Goal: Task Accomplishment & Management: Complete application form

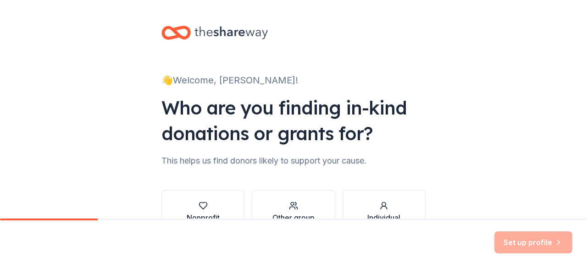
scroll to position [46, 0]
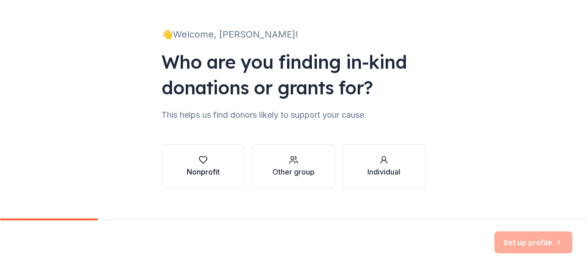
click at [207, 163] on div "button" at bounding box center [203, 160] width 33 height 9
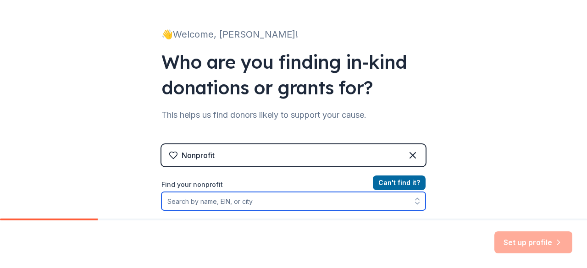
click at [224, 201] on input "Find your nonprofit" at bounding box center [294, 201] width 264 height 18
type input "Ulster Community College Foundation"
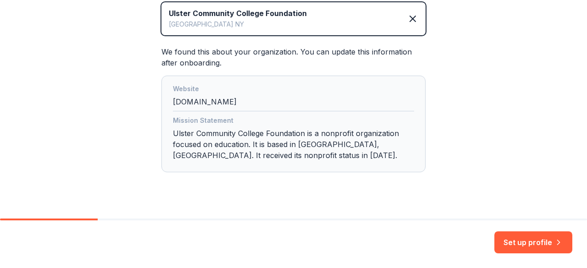
scroll to position [237, 0]
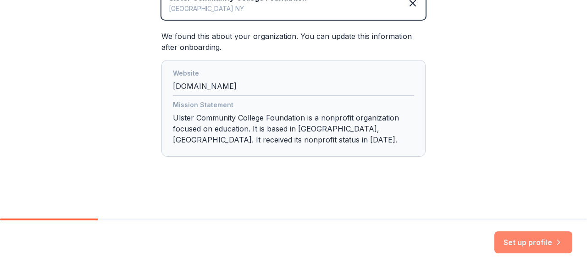
click at [548, 241] on button "Set up profile" at bounding box center [534, 243] width 78 height 22
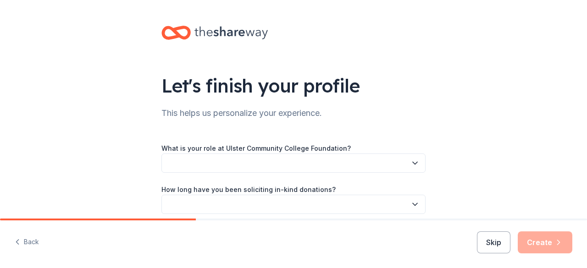
click at [374, 165] on button "button" at bounding box center [294, 163] width 264 height 19
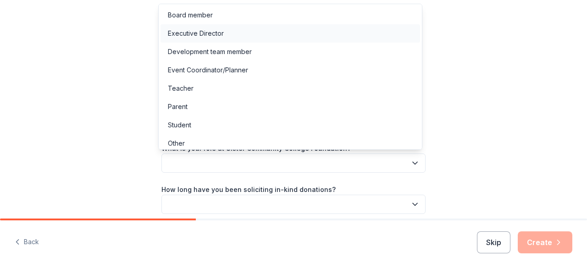
click at [217, 32] on div "Executive Director" at bounding box center [196, 33] width 56 height 11
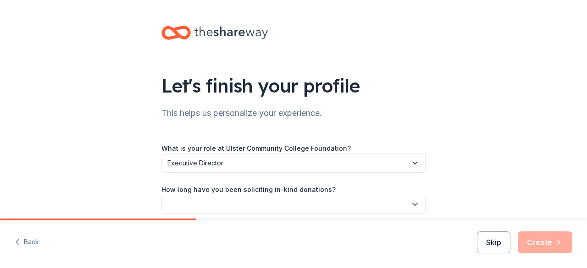
scroll to position [46, 0]
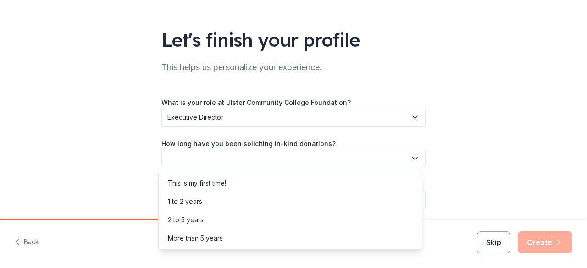
click at [384, 163] on button "button" at bounding box center [294, 158] width 264 height 19
click at [234, 240] on div "More than 5 years" at bounding box center [291, 238] width 260 height 18
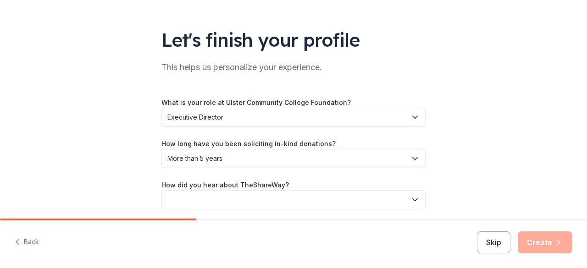
scroll to position [81, 0]
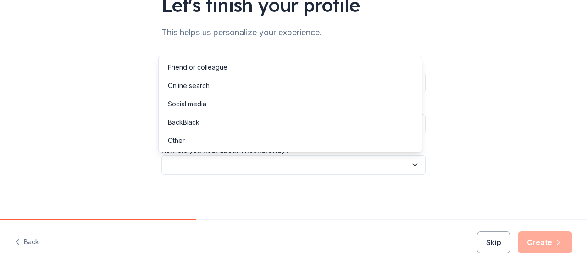
click at [393, 165] on button "button" at bounding box center [294, 165] width 264 height 19
click at [187, 139] on div "Other" at bounding box center [291, 141] width 260 height 18
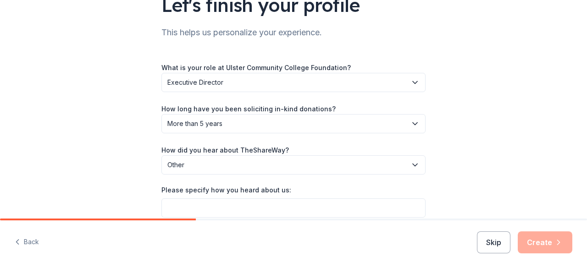
scroll to position [123, 0]
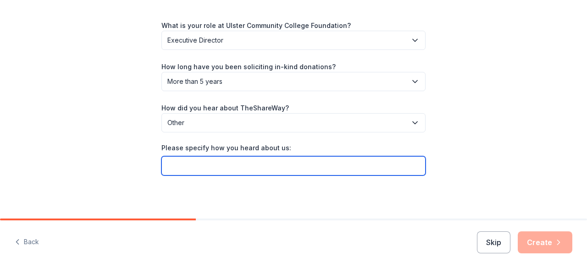
click at [320, 170] on input "Please specify how you heard about us:" at bounding box center [294, 166] width 264 height 19
type input "GiveButter"
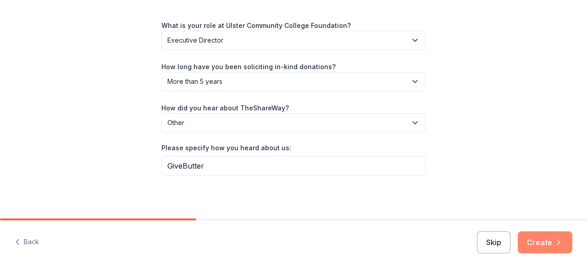
click at [545, 245] on button "Create" at bounding box center [545, 243] width 55 height 22
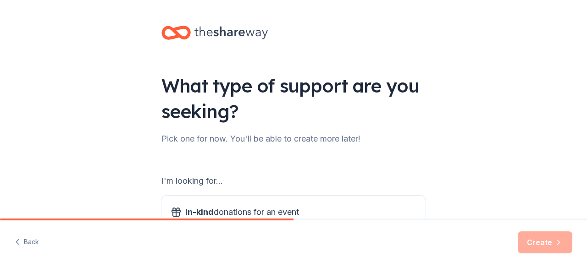
scroll to position [92, 0]
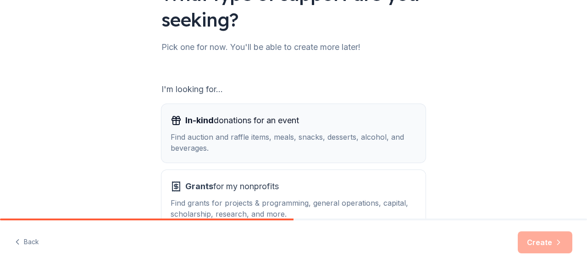
click at [263, 130] on div "In-kind donations for an event Find auction and raffle items, meals, snacks, de…" at bounding box center [294, 133] width 246 height 40
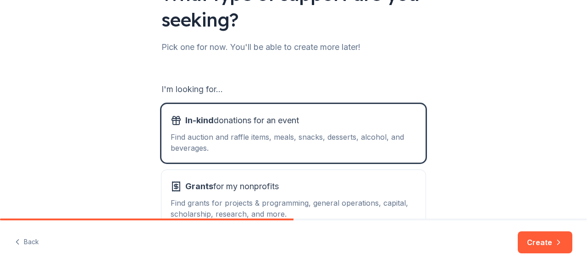
scroll to position [138, 0]
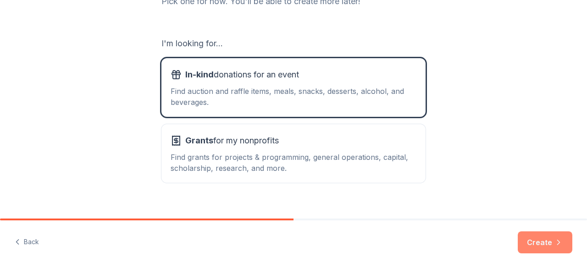
click at [562, 243] on icon "button" at bounding box center [558, 242] width 9 height 9
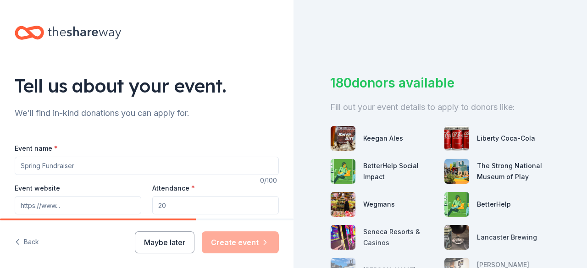
click at [112, 163] on input "Event name *" at bounding box center [147, 166] width 264 height 18
type input "Soiree for [GEOGRAPHIC_DATA]"
click at [95, 202] on input "Event website" at bounding box center [78, 205] width 127 height 18
type input "[DOMAIN_NAME][URL]"
click at [170, 206] on input "Attendance *" at bounding box center [215, 205] width 127 height 18
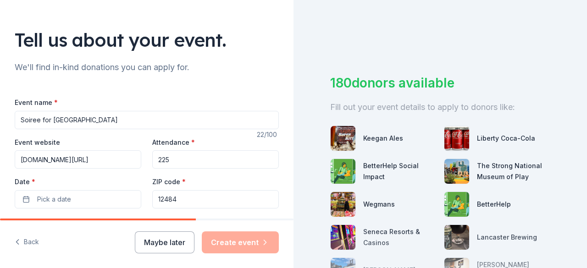
scroll to position [92, 0]
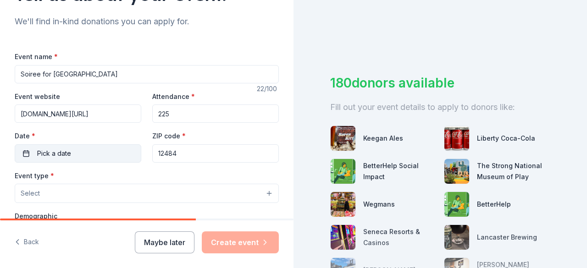
type input "225"
click at [95, 152] on button "Pick a date" at bounding box center [78, 154] width 127 height 18
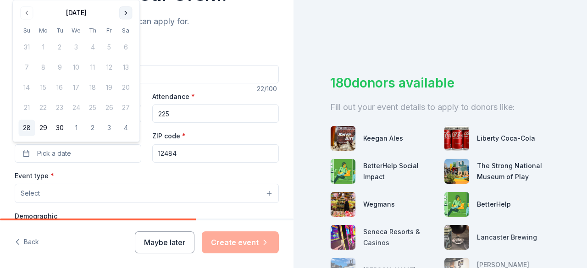
click at [125, 15] on button "Go to next month" at bounding box center [125, 12] width 13 height 13
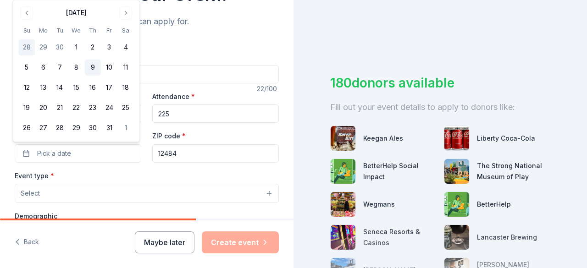
click at [95, 66] on button "9" at bounding box center [92, 68] width 17 height 17
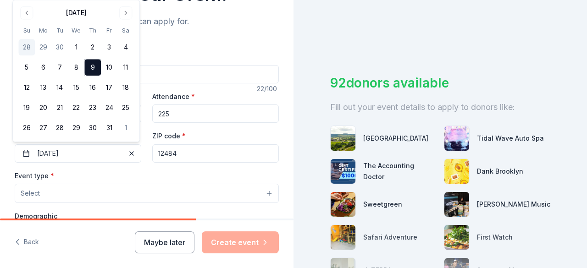
click at [191, 173] on div "Event type * Select" at bounding box center [147, 187] width 264 height 34
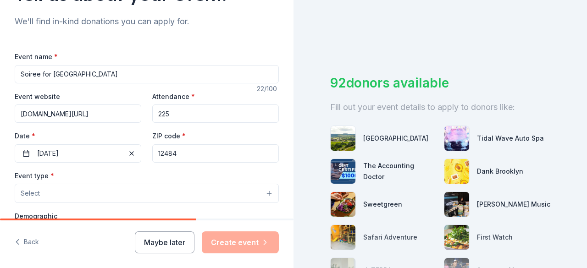
scroll to position [138, 0]
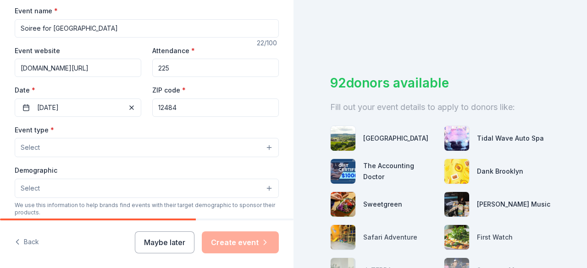
click at [115, 144] on button "Select" at bounding box center [147, 147] width 264 height 19
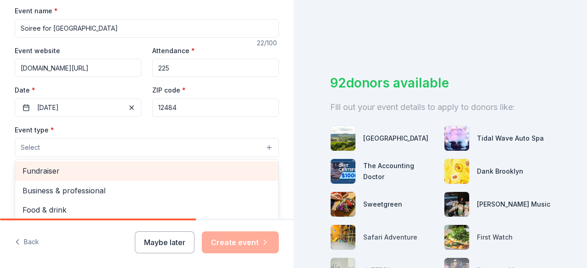
click at [78, 171] on span "Fundraiser" at bounding box center [146, 171] width 249 height 12
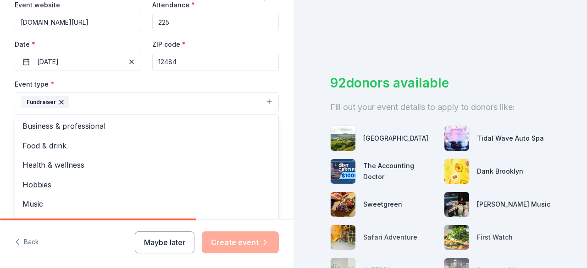
scroll to position [229, 0]
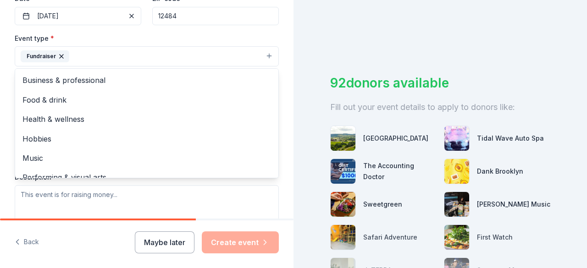
click at [238, 34] on div "Event type * Fundraiser Business & professional Food & drink Health & wellness …" at bounding box center [147, 50] width 264 height 34
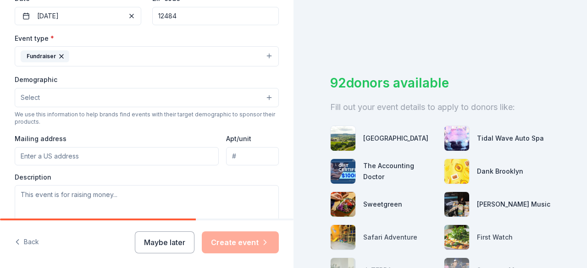
click at [162, 96] on button "Select" at bounding box center [147, 97] width 264 height 19
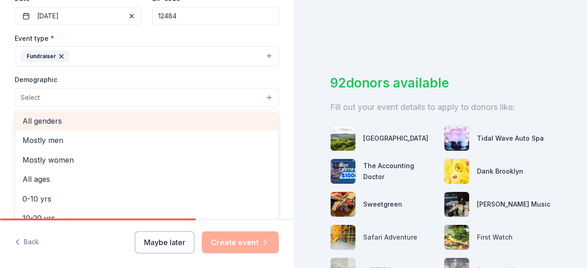
click at [107, 123] on span "All genders" at bounding box center [146, 121] width 249 height 12
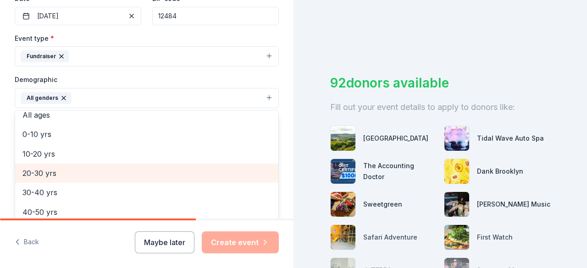
scroll to position [92, 0]
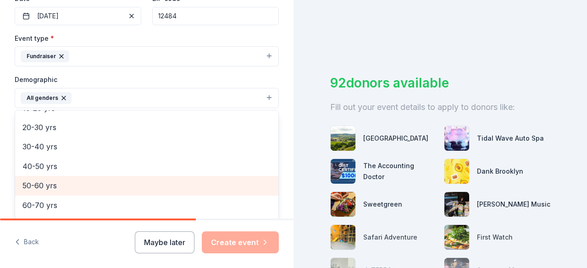
click at [57, 181] on span "50-60 yrs" at bounding box center [146, 186] width 249 height 12
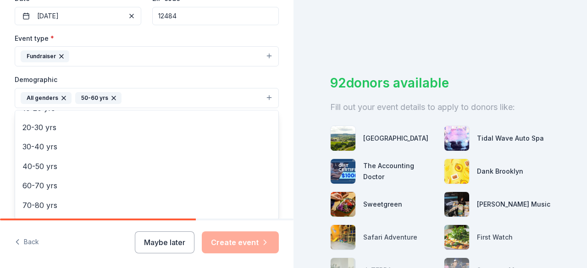
click at [229, 74] on div "Demographic All genders 50-60 yrs Mostly men Mostly women All ages 0-10 yrs 10-…" at bounding box center [147, 91] width 264 height 34
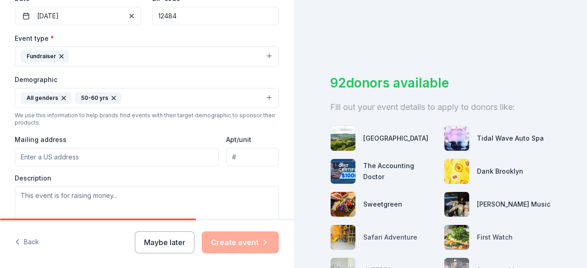
scroll to position [275, 0]
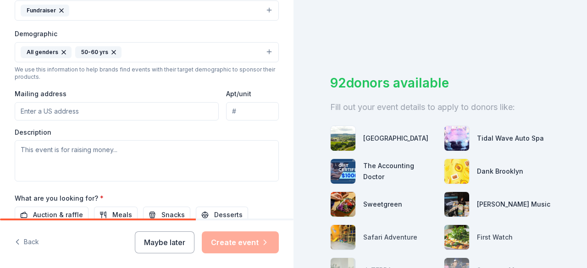
click at [109, 112] on input "Mailing address" at bounding box center [117, 111] width 204 height 18
type input "491 Cottekill Road, Stone Ridge, NY, 12484"
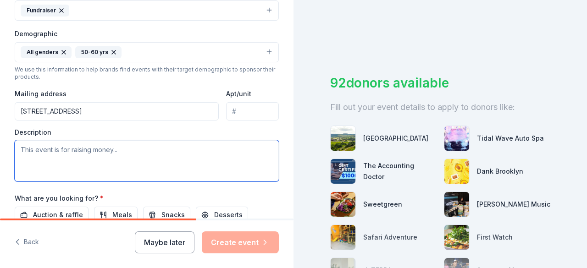
click at [110, 148] on textarea at bounding box center [147, 160] width 264 height 41
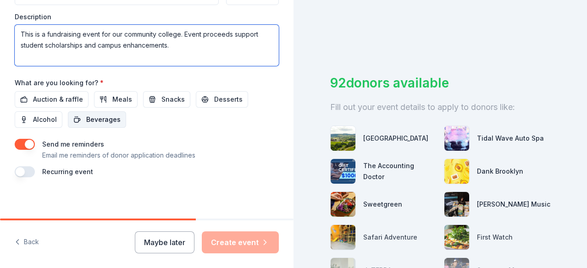
scroll to position [345, 0]
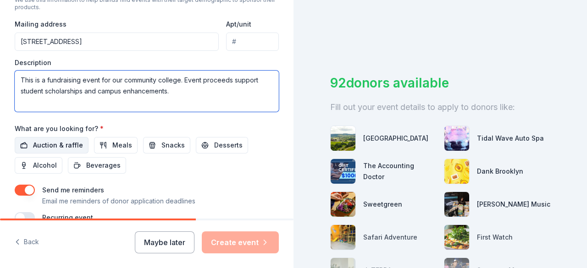
type textarea "This is a fundraising event for our community college. Event proceeds support s…"
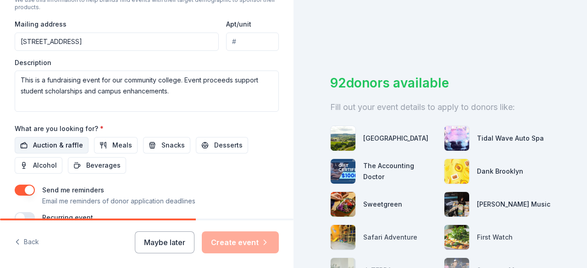
click at [61, 140] on span "Auction & raffle" at bounding box center [58, 145] width 50 height 11
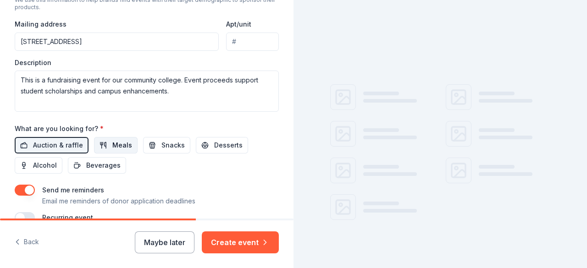
click at [103, 141] on button "Meals" at bounding box center [116, 145] width 44 height 17
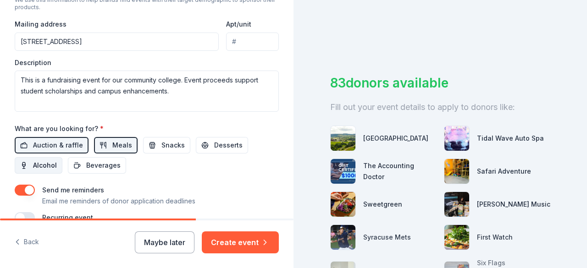
click at [51, 166] on span "Alcohol" at bounding box center [45, 165] width 24 height 11
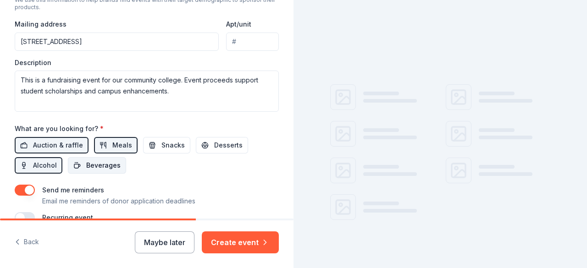
click at [98, 165] on span "Beverages" at bounding box center [103, 165] width 34 height 11
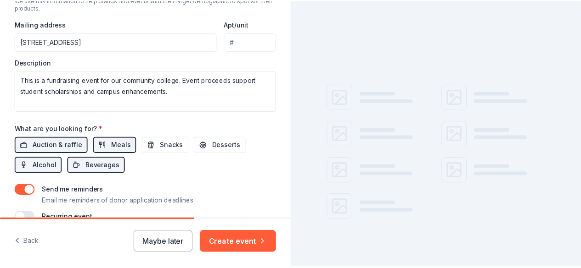
scroll to position [391, 0]
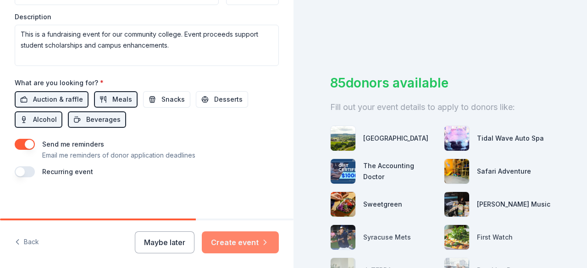
click at [242, 238] on button "Create event" at bounding box center [240, 243] width 77 height 22
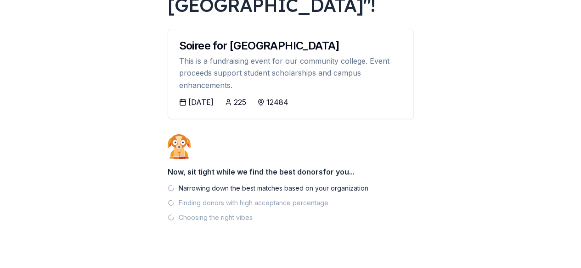
scroll to position [106, 0]
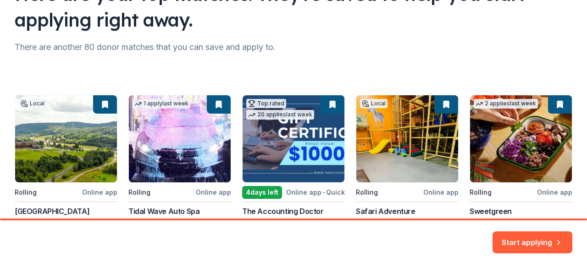
scroll to position [138, 0]
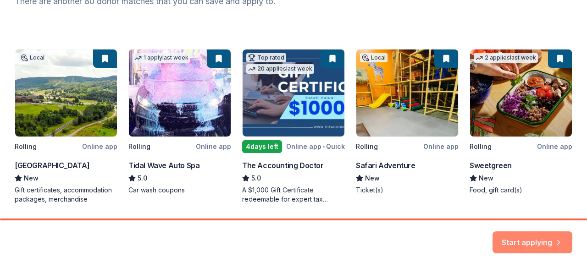
click at [555, 241] on icon "button" at bounding box center [558, 237] width 9 height 9
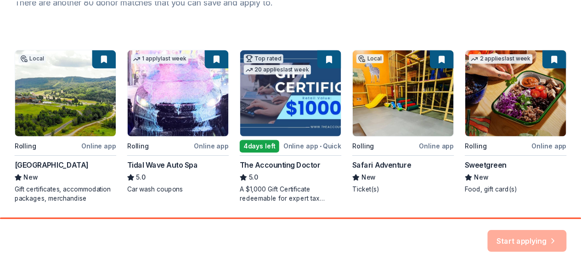
scroll to position [167, 0]
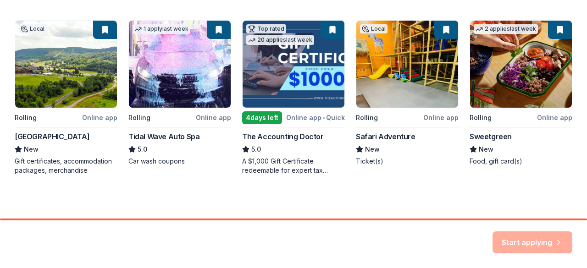
click at [172, 77] on div "Local Rolling Online app Greek Peak Mountain Resort New Gift certificates, acco…" at bounding box center [294, 97] width 558 height 155
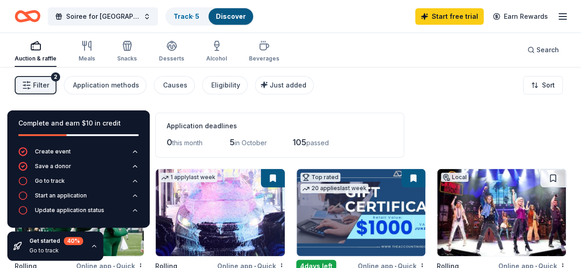
click at [420, 103] on div "Filter 2 Application methods Causes Eligibility Just added Sort" at bounding box center [290, 85] width 581 height 37
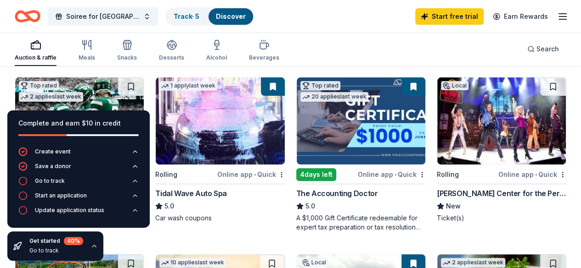
click at [296, 140] on img at bounding box center [360, 121] width 129 height 87
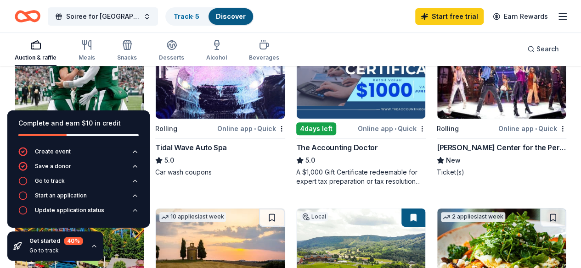
scroll to position [184, 0]
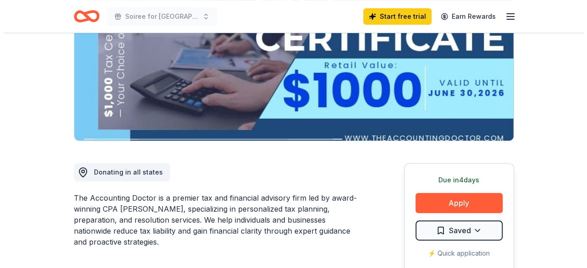
scroll to position [229, 0]
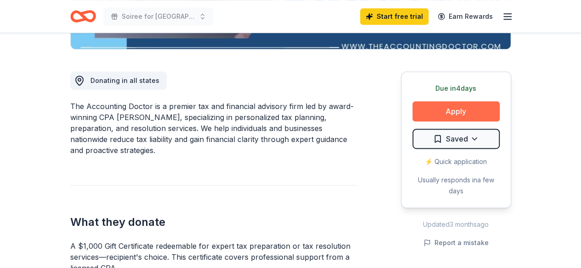
click at [455, 110] on button "Apply" at bounding box center [455, 111] width 87 height 20
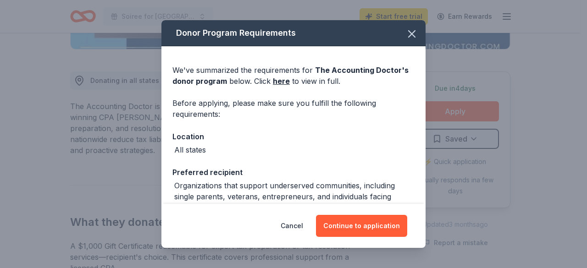
click at [196, 148] on div "All states" at bounding box center [190, 150] width 32 height 11
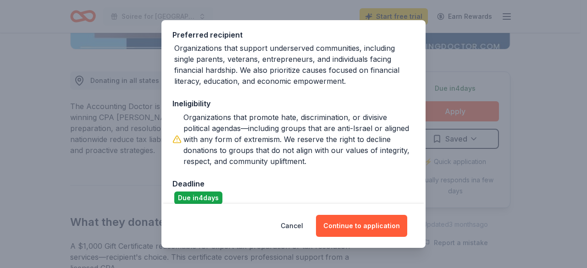
scroll to position [149, 0]
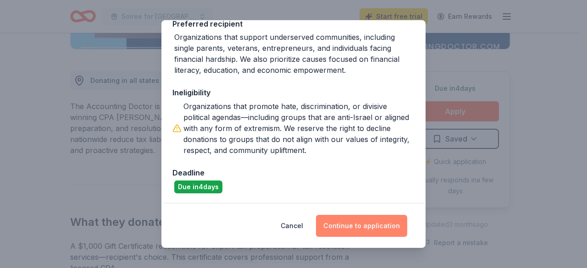
click at [385, 226] on button "Continue to application" at bounding box center [361, 226] width 91 height 22
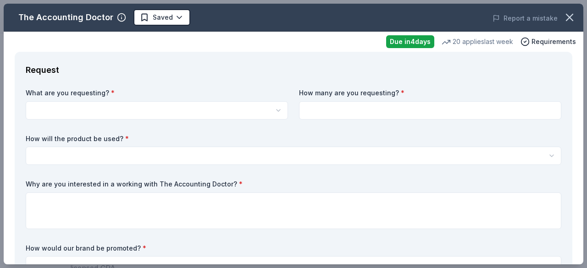
scroll to position [0, 0]
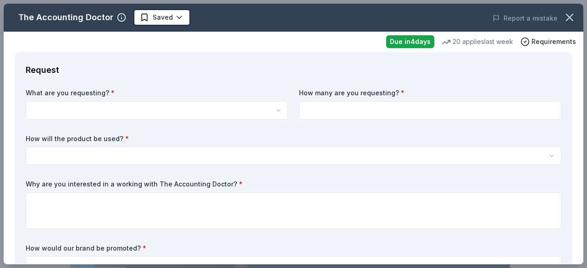
click at [217, 113] on html "Soiree for SUNY Ulster Start free trial Earn Rewards Due [DATE] Share The Accou…" at bounding box center [293, 134] width 587 height 268
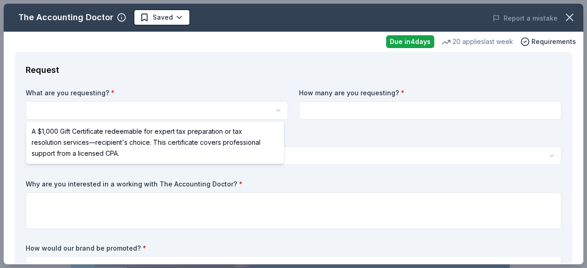
select select "A $1,000 Gift Certificate redeemable for expert tax preparation or tax resoluti…"
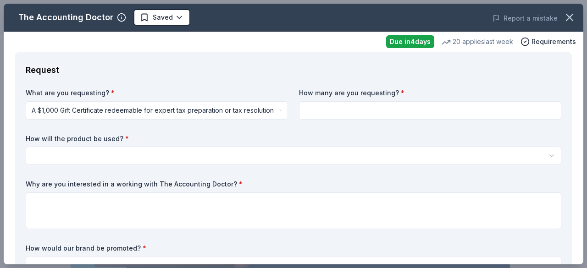
click at [386, 112] on input at bounding box center [430, 110] width 263 height 18
type input "2"
click at [203, 161] on html "Soiree for [GEOGRAPHIC_DATA] Saved Apply Due [DATE] Share The Accounting Doctor…" at bounding box center [293, 134] width 587 height 268
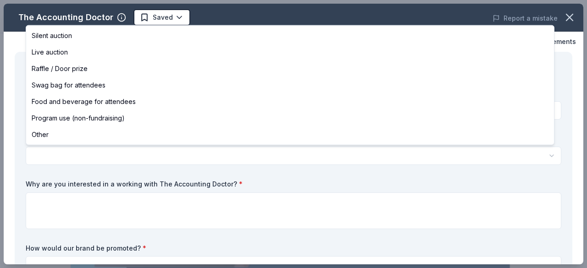
select select "silentAuction"
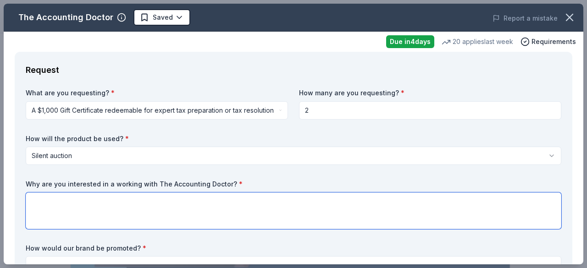
click at [224, 213] on textarea at bounding box center [294, 211] width 536 height 37
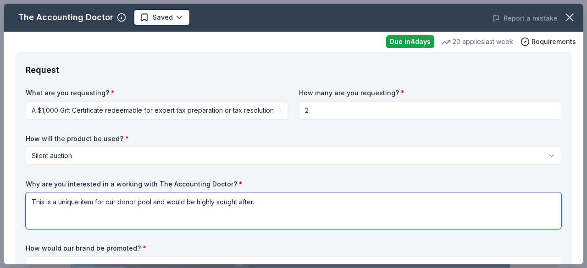
scroll to position [92, 0]
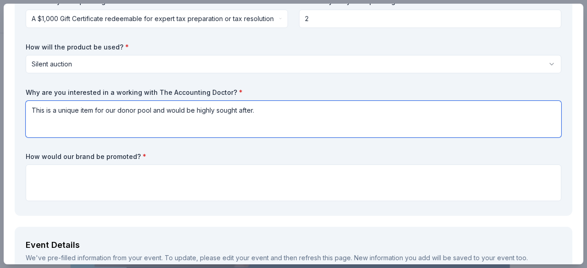
type textarea "This is a unique item for our donor pool and would be highly sought after."
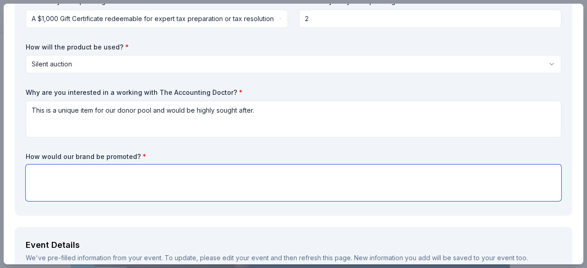
click at [110, 173] on textarea at bounding box center [294, 183] width 536 height 37
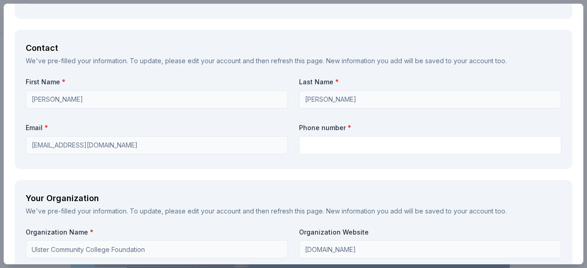
scroll to position [643, 0]
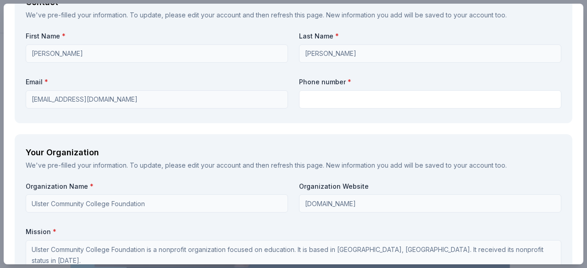
type textarea "Listing among the auction donors and on social media"
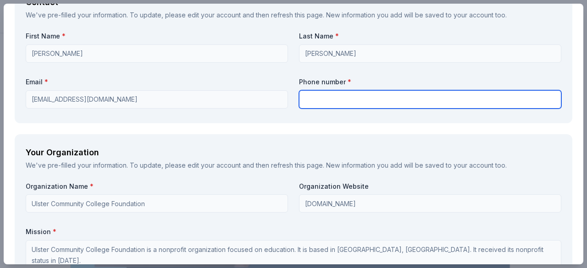
click at [319, 95] on input "text" at bounding box center [430, 99] width 263 height 18
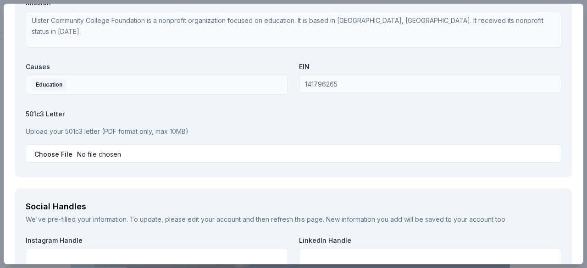
scroll to position [918, 0]
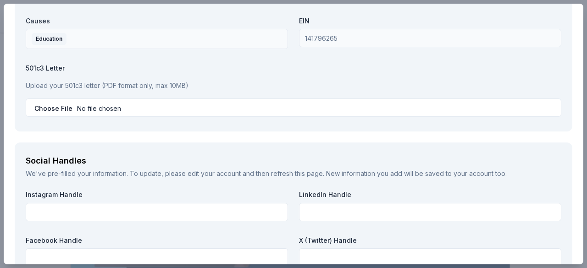
type input "[PHONE_NUMBER]"
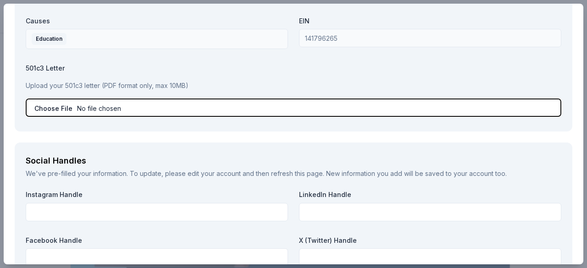
click at [143, 109] on input "file" at bounding box center [294, 108] width 536 height 18
type input "C:\fakepath\2. IRS Letter of Determination.pdf"
click at [128, 108] on input "file" at bounding box center [294, 108] width 536 height 18
click at [198, 104] on input "file" at bounding box center [294, 108] width 536 height 18
type input "C:\fakepath\2. IRS Letter of Determination.pdf"
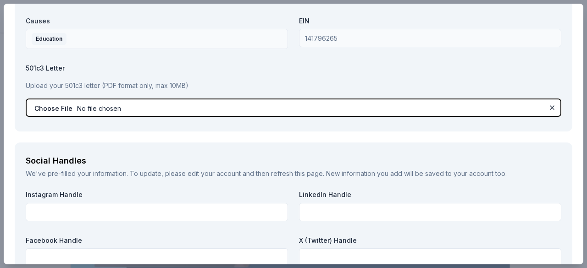
scroll to position [964, 0]
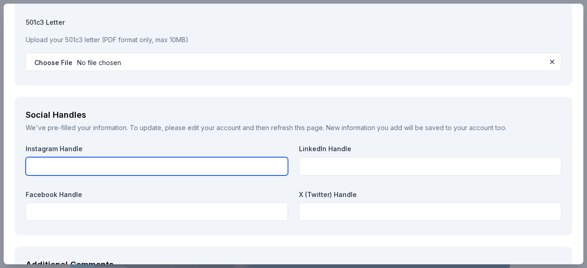
click at [136, 167] on input "text" at bounding box center [157, 166] width 263 height 18
type input "UCCFoundation"
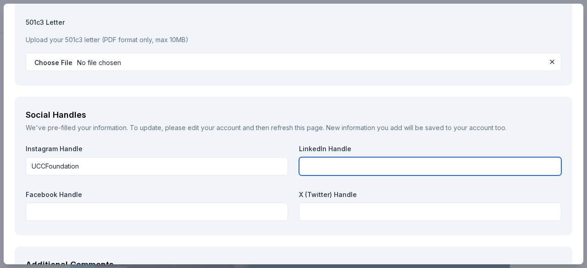
click at [310, 164] on input "text" at bounding box center [430, 166] width 263 height 18
type input "Ulster Community College Foundation"
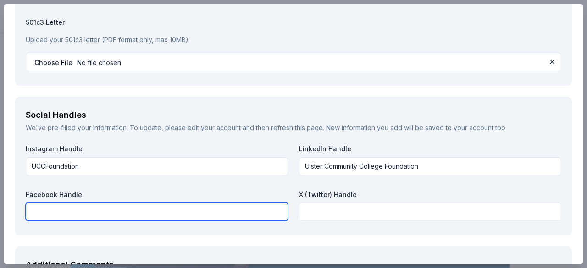
click at [200, 211] on input "text" at bounding box center [157, 212] width 263 height 18
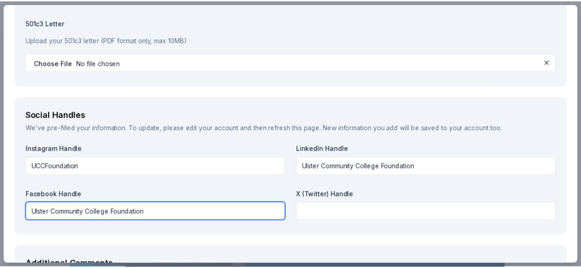
scroll to position [1093, 0]
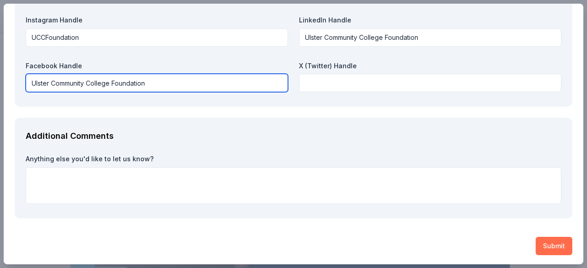
type input "Ulster Community College Foundation"
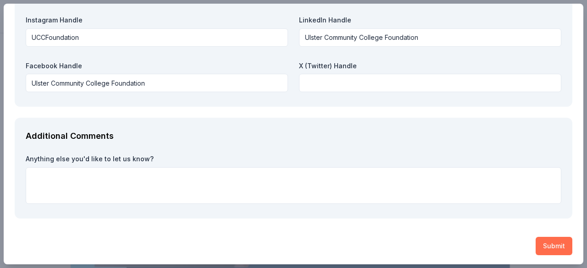
click at [541, 243] on button "Submit" at bounding box center [554, 246] width 37 height 18
